Goal: Navigation & Orientation: Find specific page/section

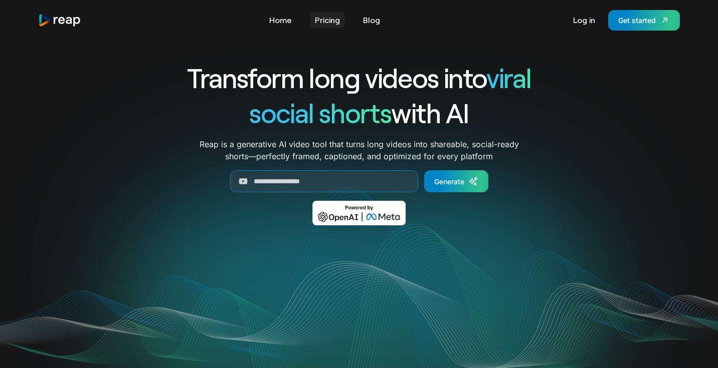
click at [333, 18] on link "Pricing" at bounding box center [327, 20] width 35 height 16
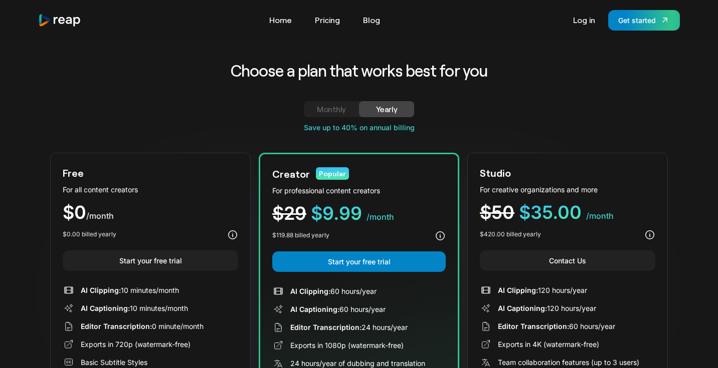
click at [62, 21] on img "home" at bounding box center [59, 21] width 43 height 14
